Goal: Browse casually

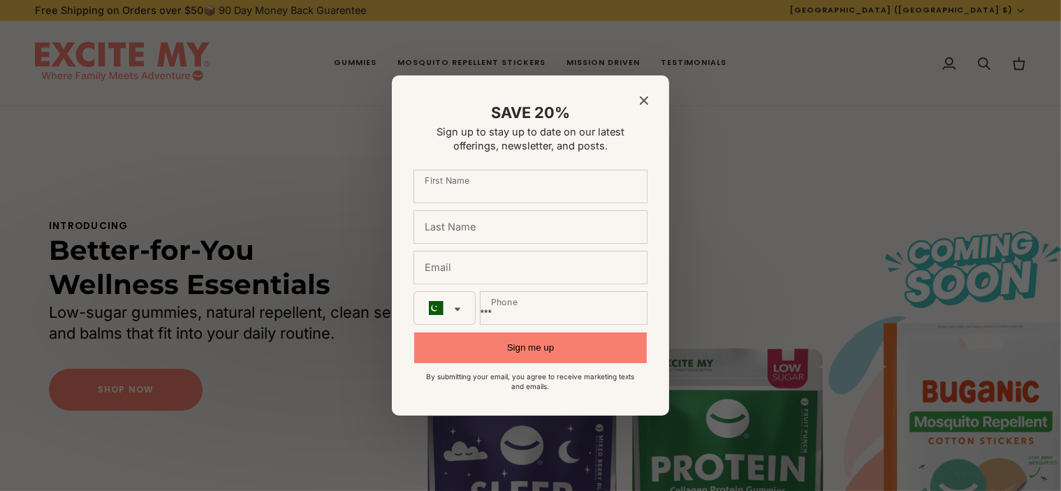
click at [639, 99] on div "SAVE 20% Sign up to stay up to date on our latest offerings, newsletter, and po…" at bounding box center [530, 245] width 277 height 341
click at [645, 95] on span "Close modal" at bounding box center [644, 101] width 8 height 12
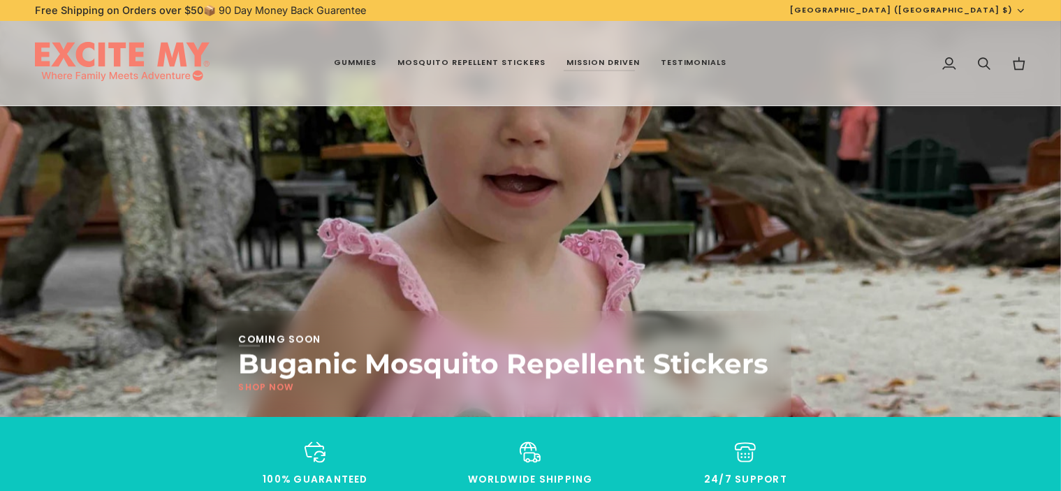
scroll to position [2776, 0]
